Goal: Task Accomplishment & Management: Use online tool/utility

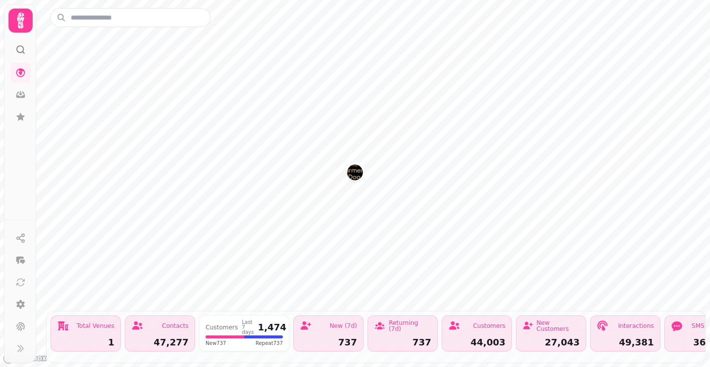
click at [354, 170] on img "The Farmers Dog" at bounding box center [355, 172] width 16 height 16
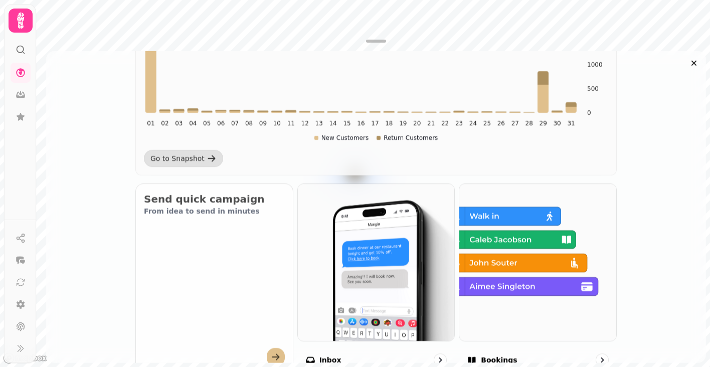
scroll to position [284, 0]
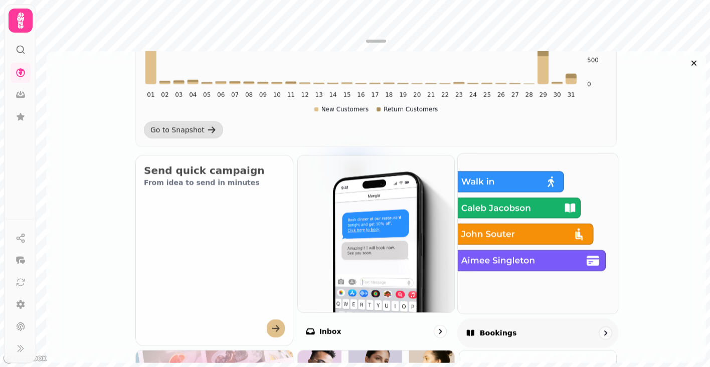
click at [514, 211] on img at bounding box center [538, 233] width 176 height 176
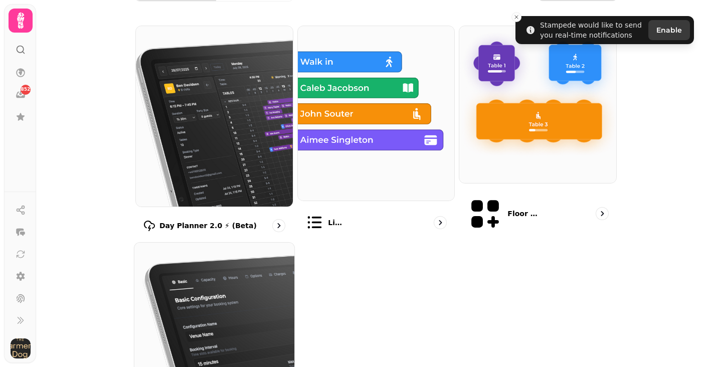
scroll to position [93, 0]
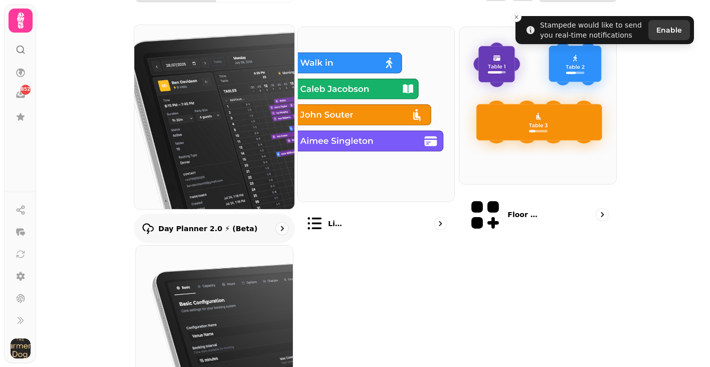
click at [255, 156] on img at bounding box center [214, 117] width 176 height 202
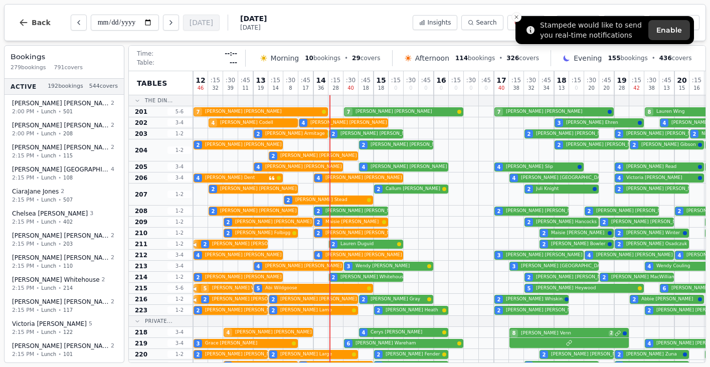
click at [515, 23] on li "Stampede would like to send you real-time notifications Enable" at bounding box center [604, 30] width 178 height 28
click at [516, 20] on button "Close toast" at bounding box center [516, 17] width 10 height 10
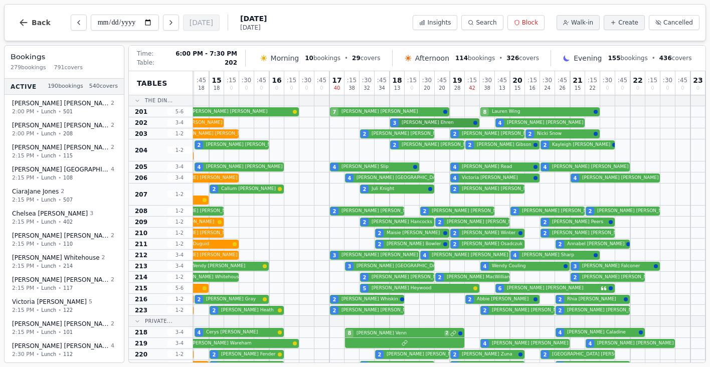
scroll to position [1, 164]
